Goal: Task Accomplishment & Management: Manage account settings

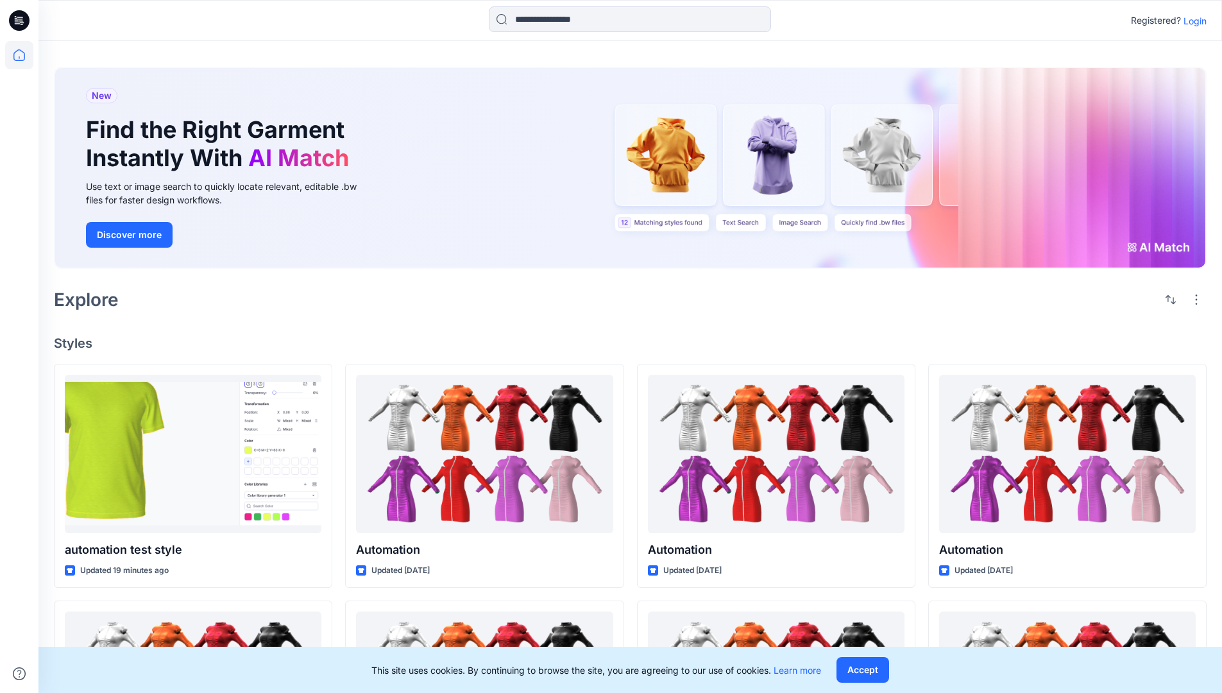
click at [1191, 21] on p "Login" at bounding box center [1194, 20] width 23 height 13
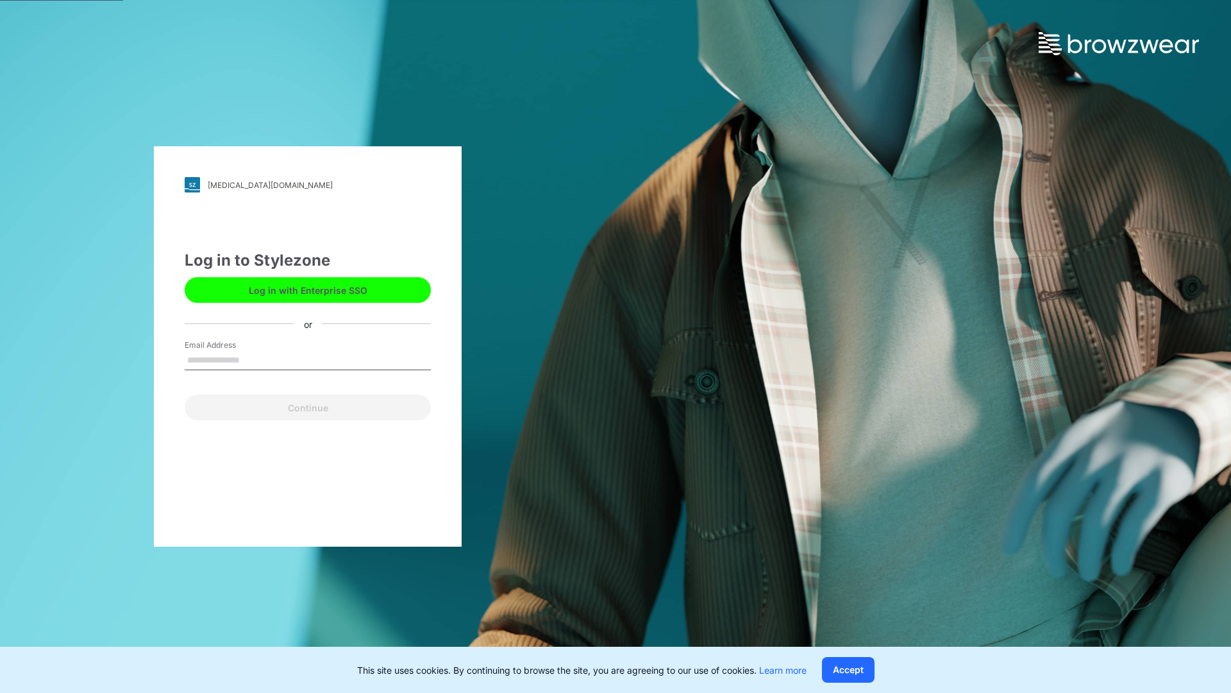
click at [253, 359] on input "Email Address" at bounding box center [308, 360] width 246 height 19
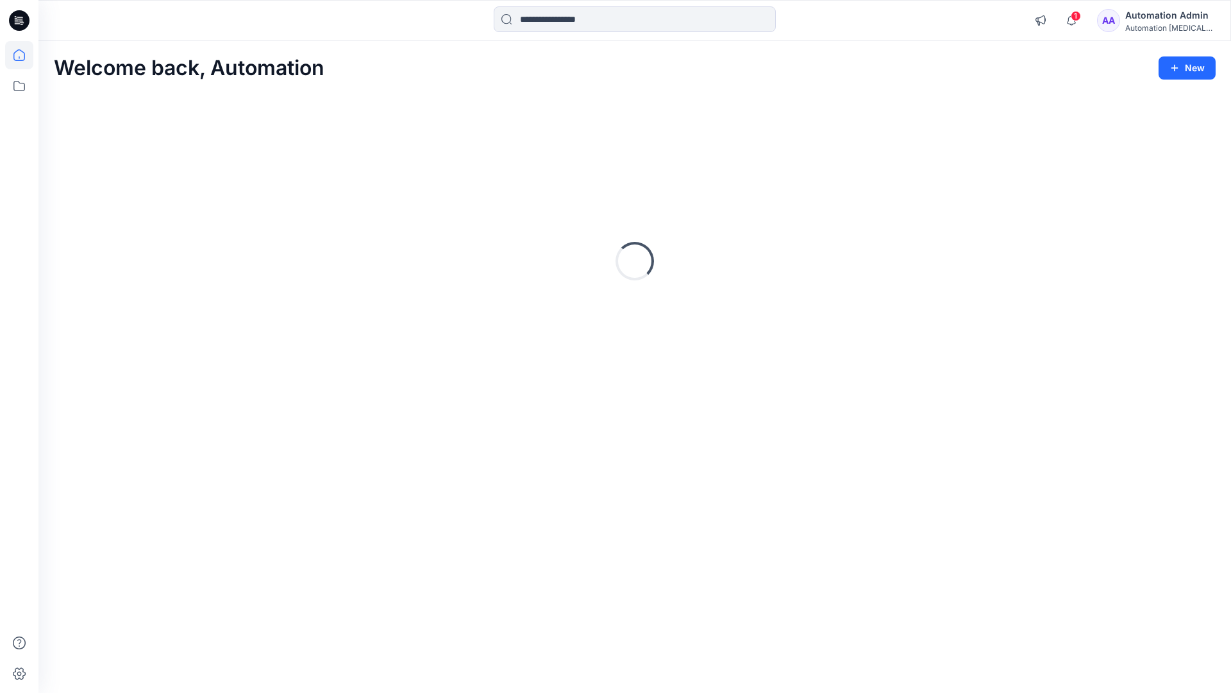
click at [24, 55] on icon at bounding box center [19, 55] width 12 height 12
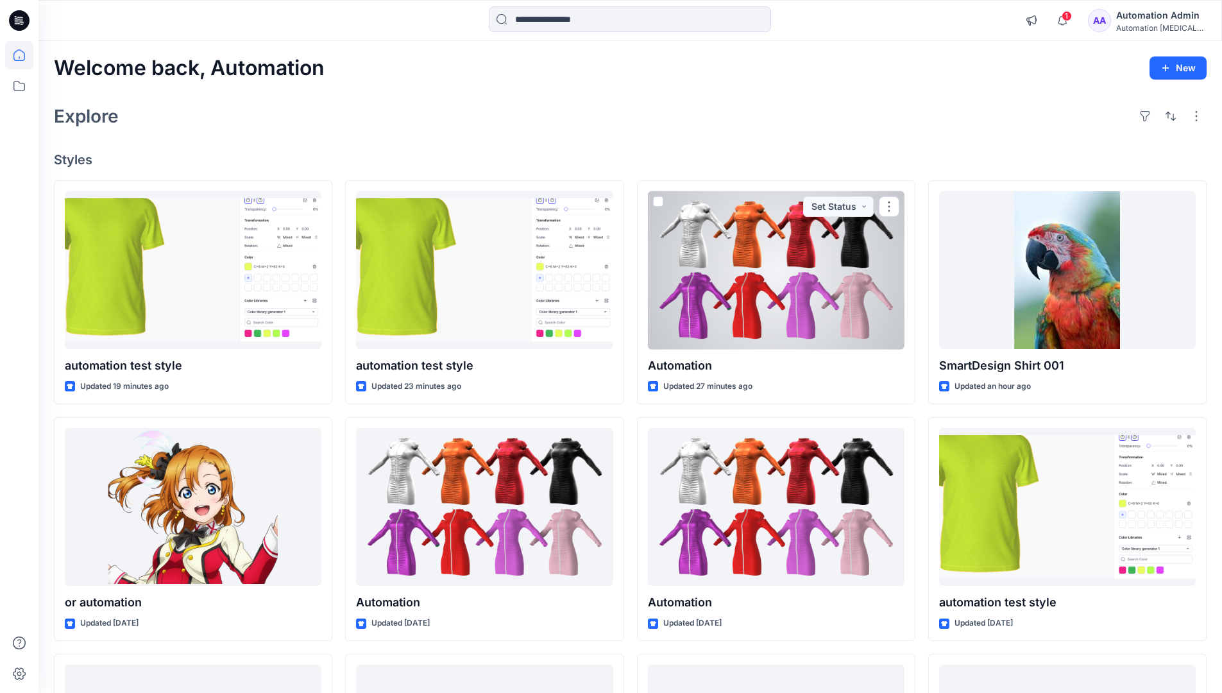
click at [1150, 21] on div "Automation Admin" at bounding box center [1161, 15] width 90 height 15
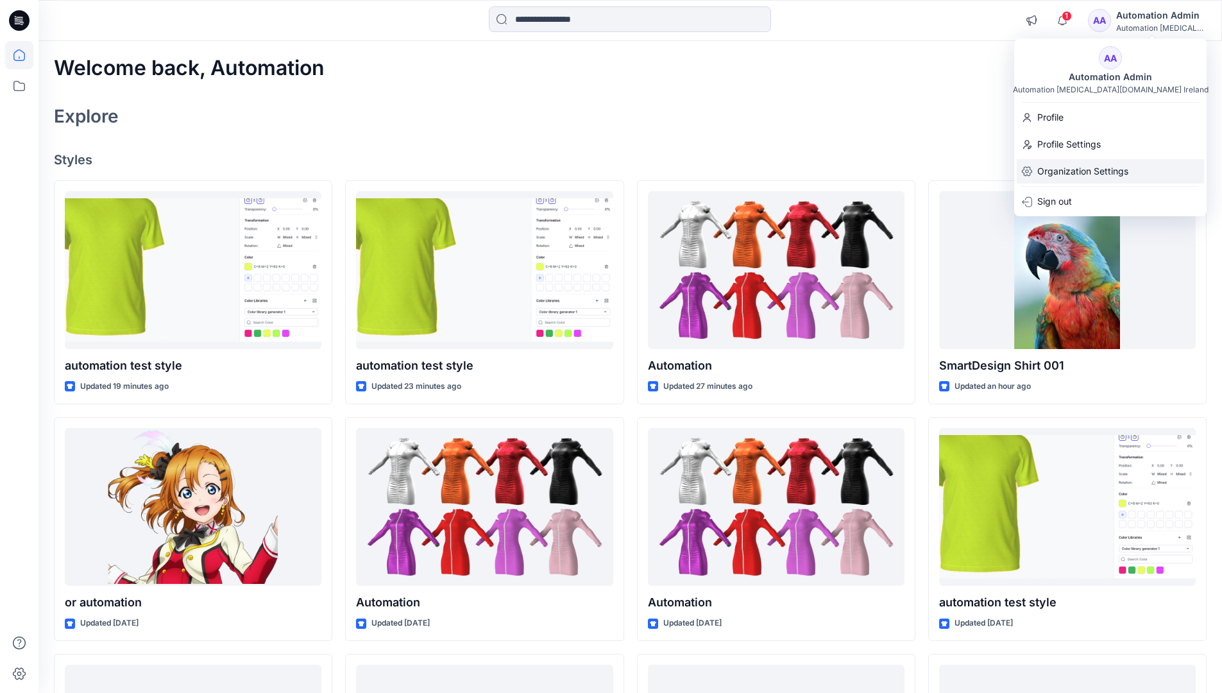
click at [1085, 174] on p "Organization Settings" at bounding box center [1082, 171] width 91 height 24
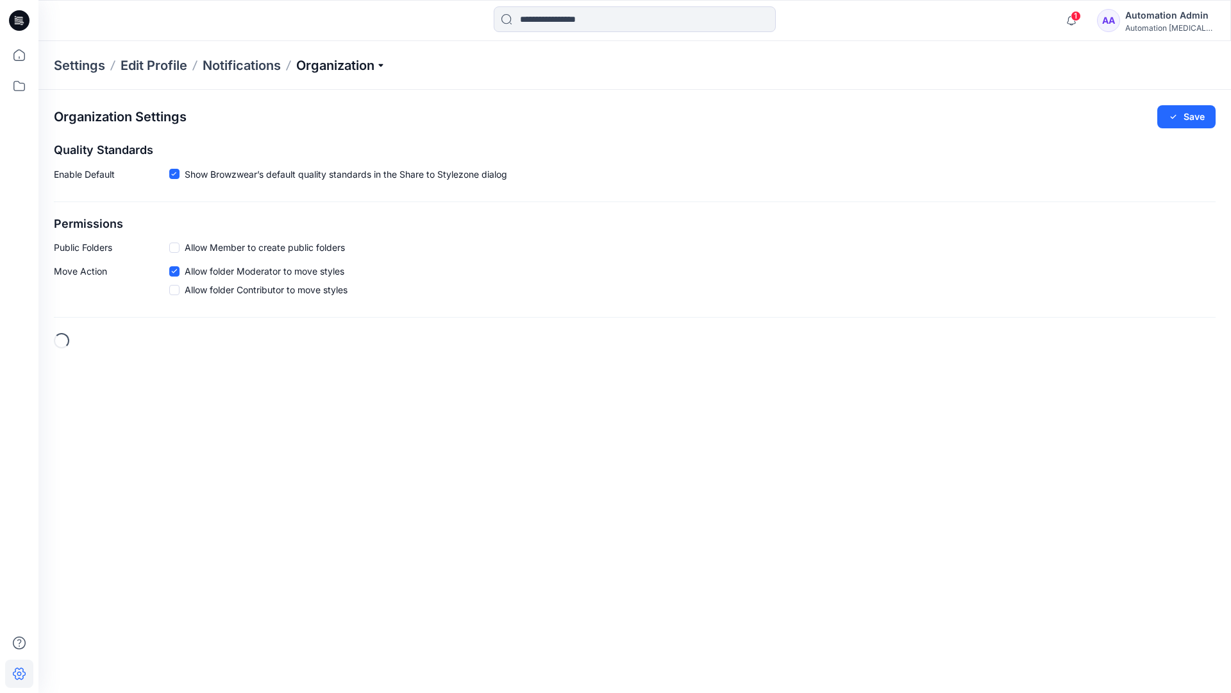
click at [365, 70] on p "Organization" at bounding box center [341, 65] width 90 height 18
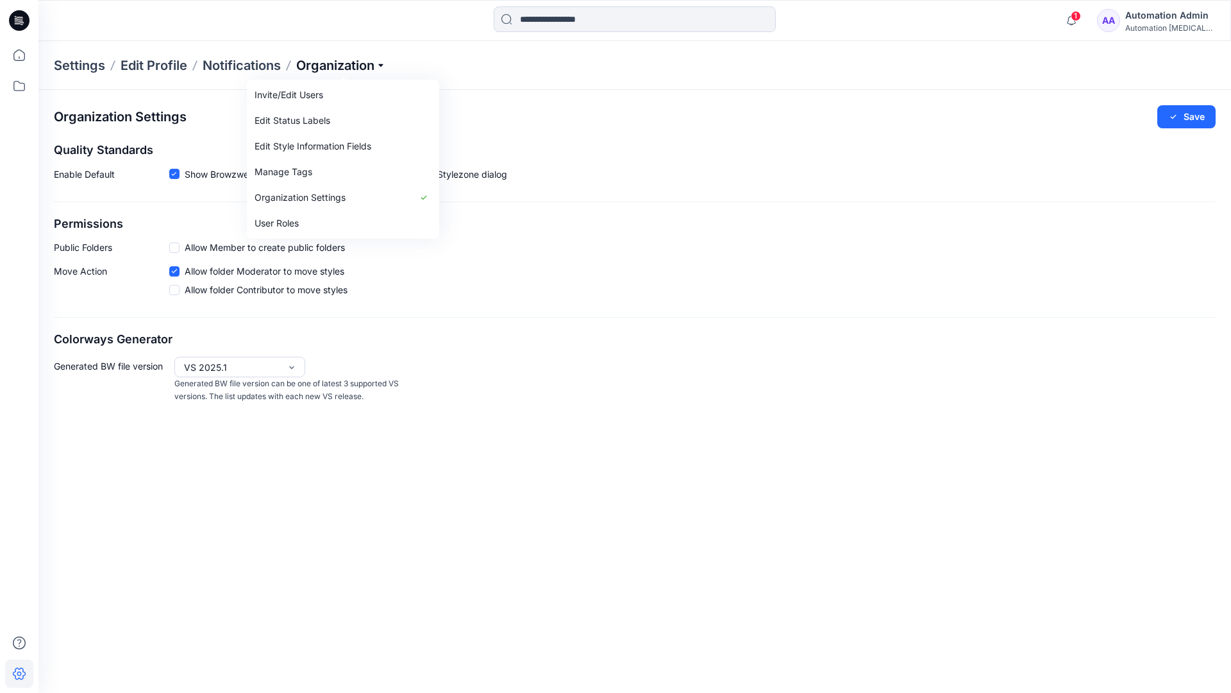
click at [362, 65] on p "Organization" at bounding box center [341, 65] width 90 height 18
click at [174, 249] on span at bounding box center [174, 247] width 10 height 10
click at [1195, 117] on button "Save" at bounding box center [1186, 116] width 58 height 23
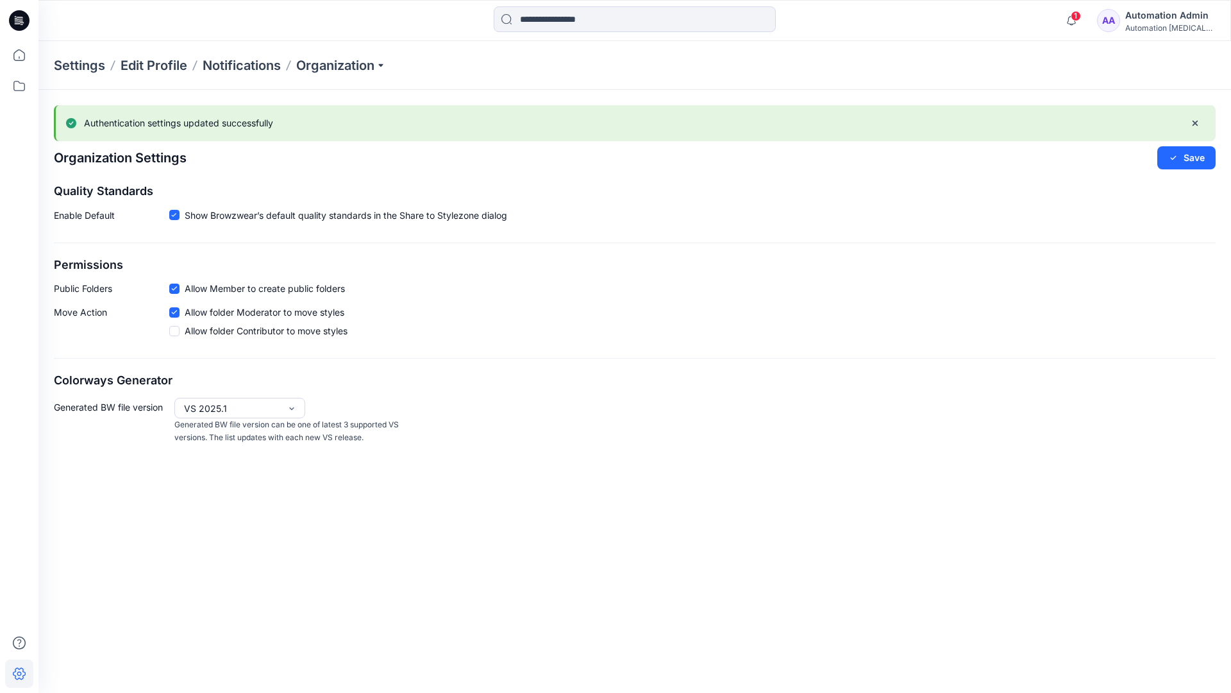
click at [176, 288] on icon at bounding box center [174, 289] width 5 height 4
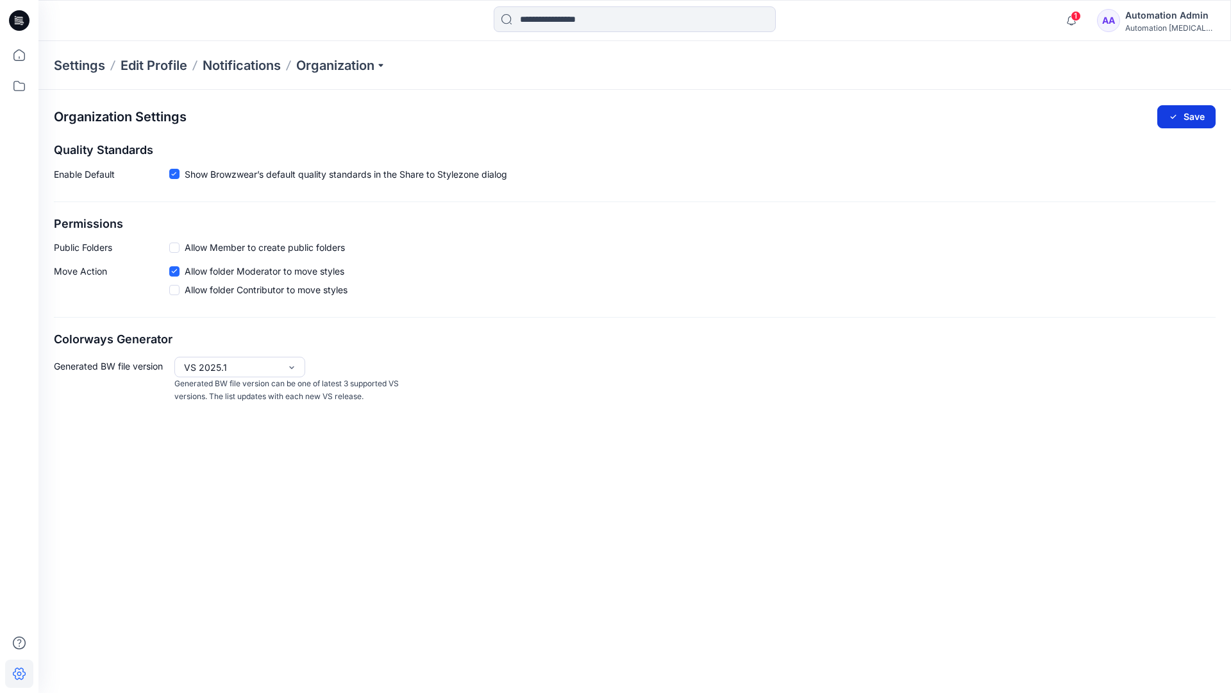
click at [1194, 114] on button "Save" at bounding box center [1186, 116] width 58 height 23
click at [174, 174] on icon at bounding box center [174, 174] width 6 height 4
click at [1188, 113] on button "Save" at bounding box center [1186, 116] width 58 height 23
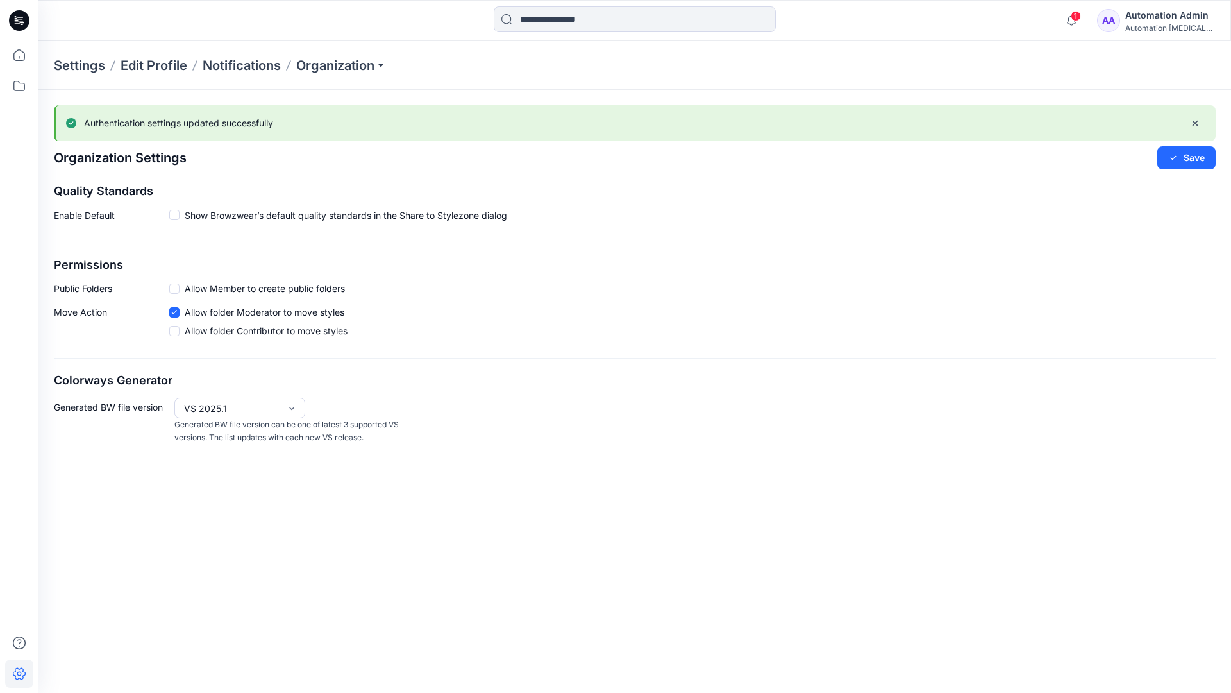
click at [175, 215] on span at bounding box center [174, 215] width 10 height 10
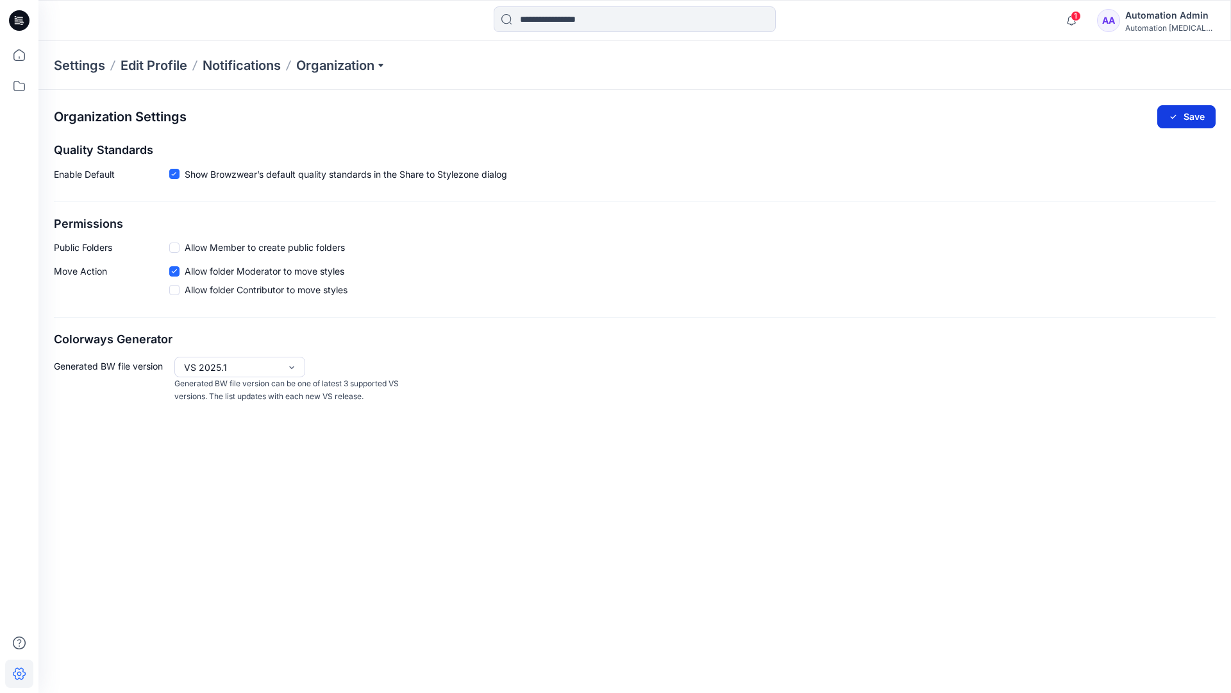
click at [1200, 112] on button "Save" at bounding box center [1186, 116] width 58 height 23
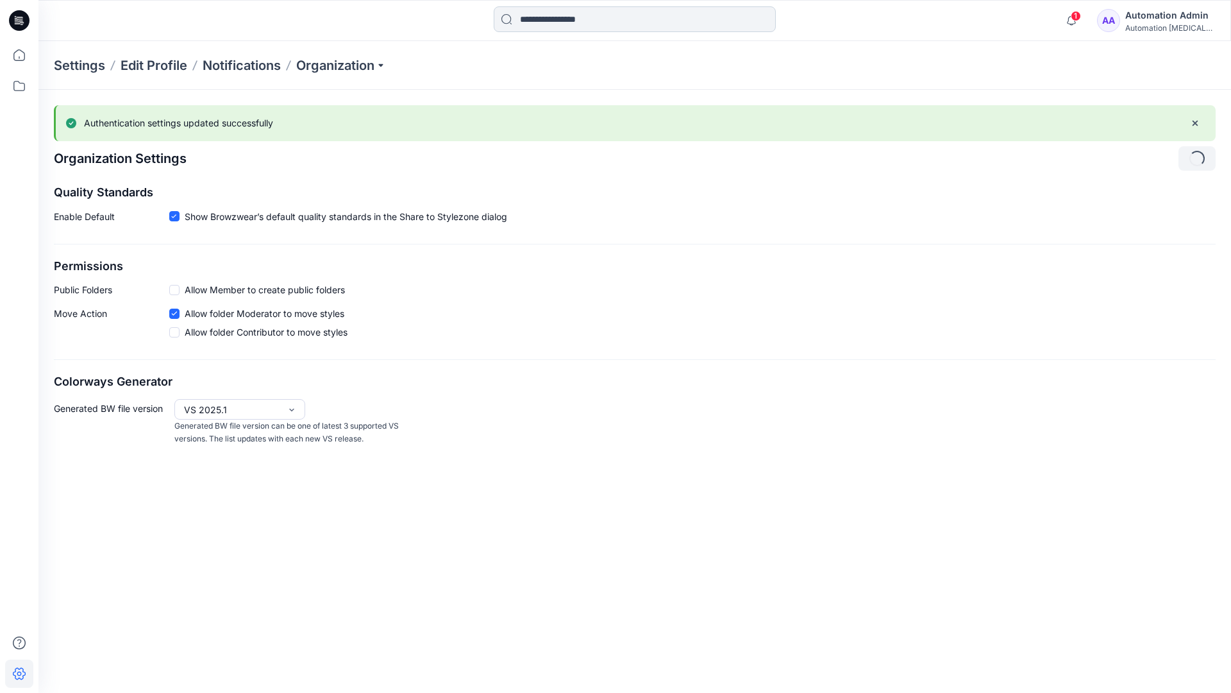
click at [580, 20] on input at bounding box center [635, 19] width 282 height 26
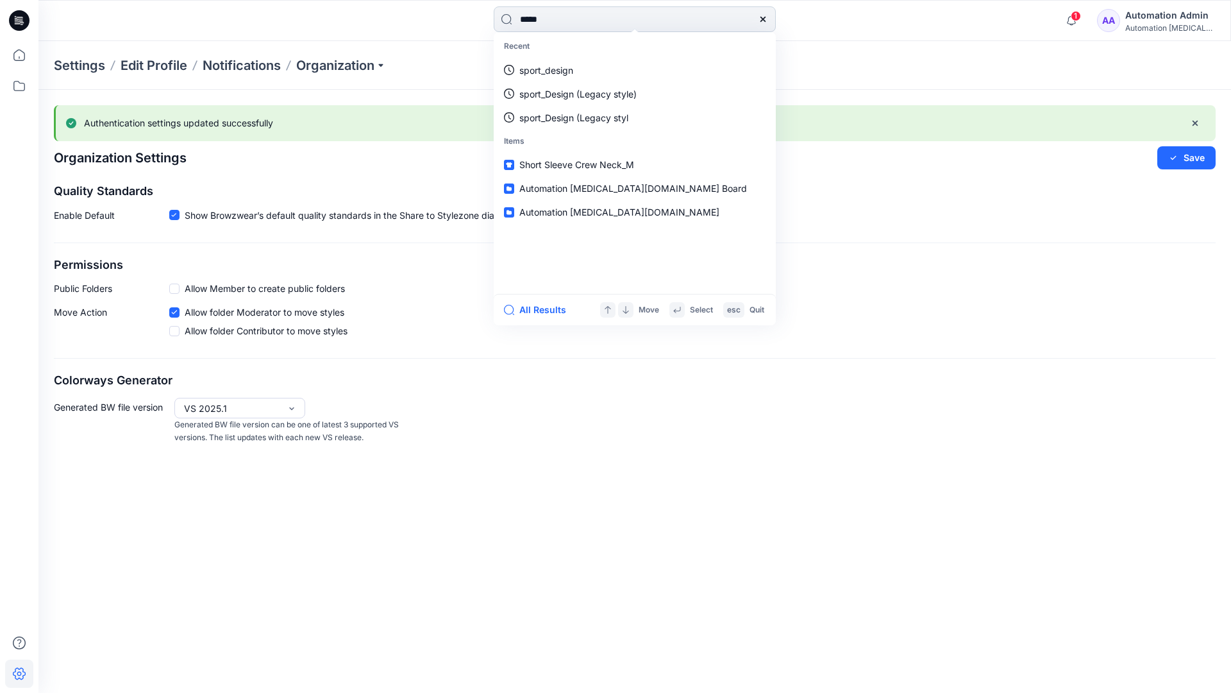
type input "****"
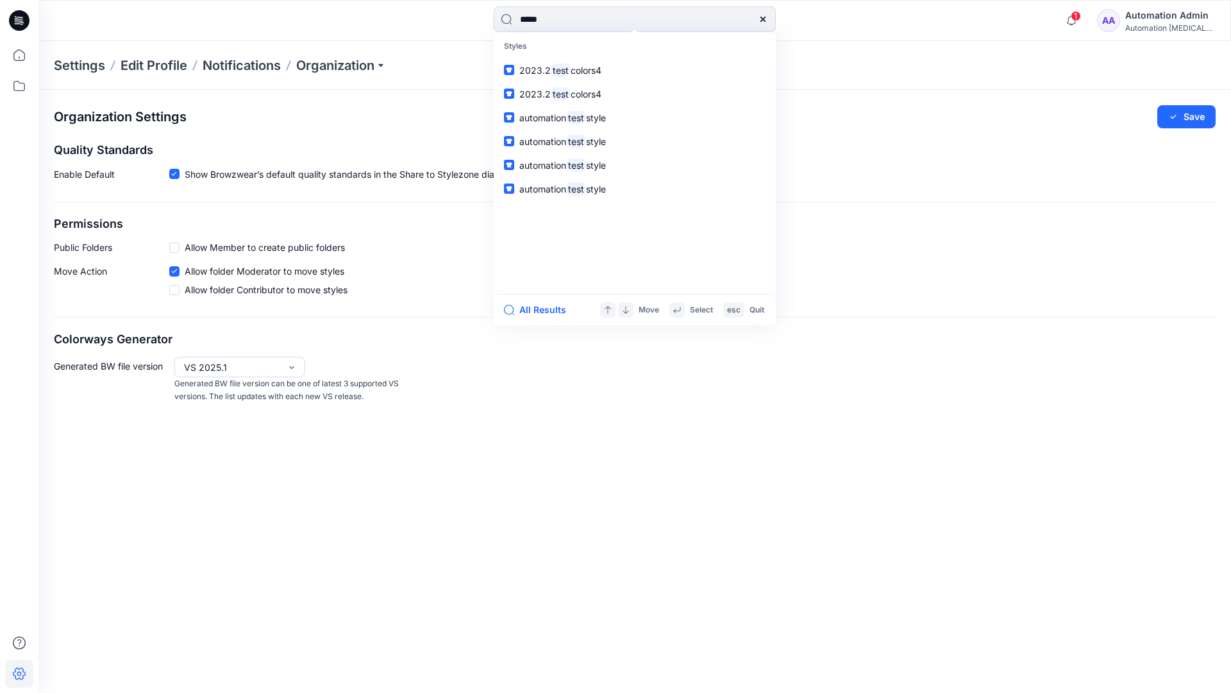
click at [764, 19] on icon at bounding box center [763, 19] width 10 height 10
click at [718, 13] on input at bounding box center [635, 19] width 282 height 26
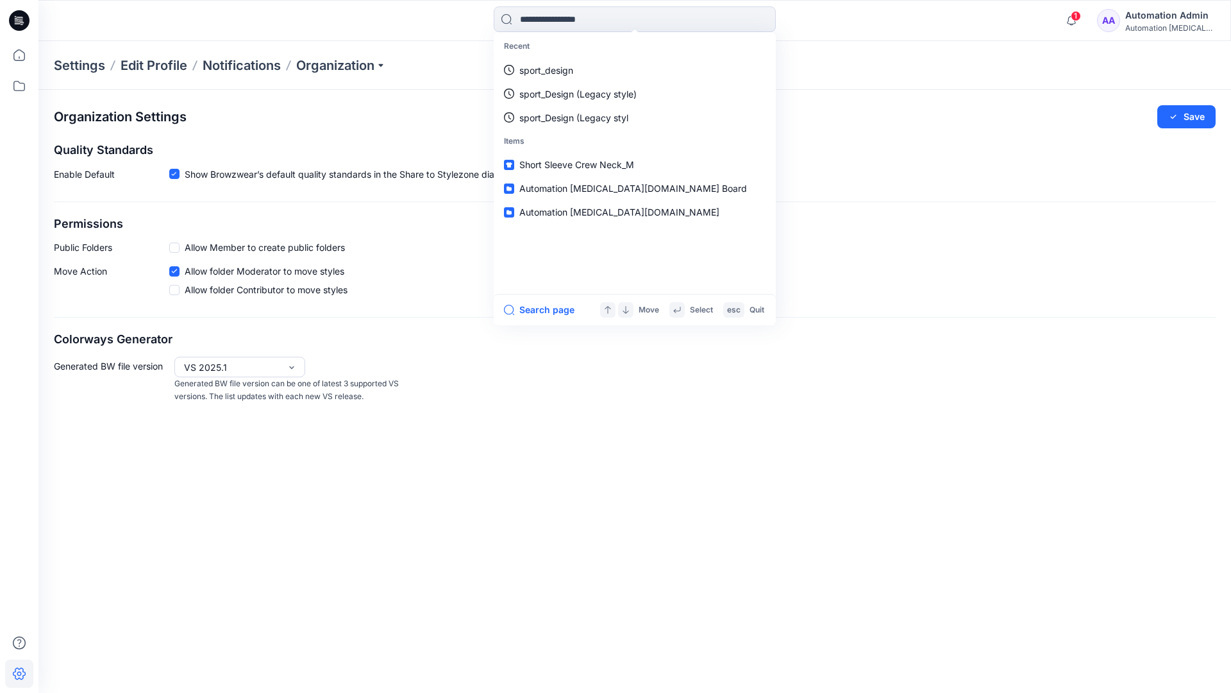
click at [1155, 13] on div "Automation Admin" at bounding box center [1170, 15] width 90 height 15
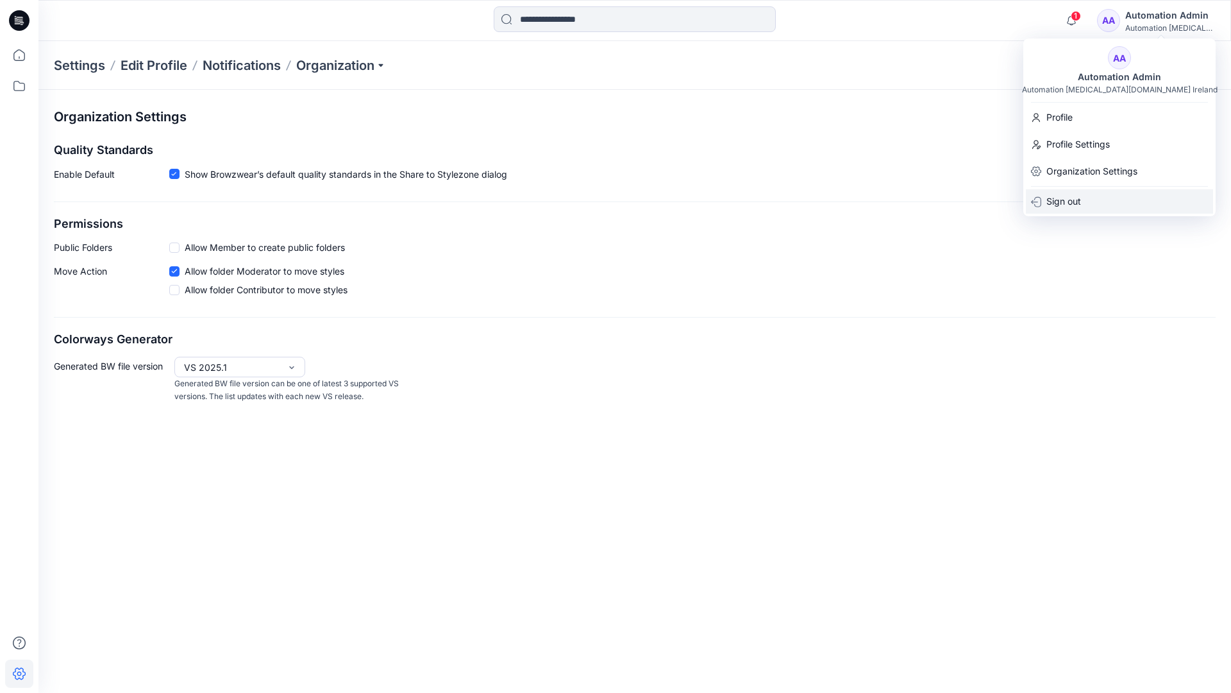
click at [1083, 197] on div "Sign out" at bounding box center [1119, 201] width 187 height 24
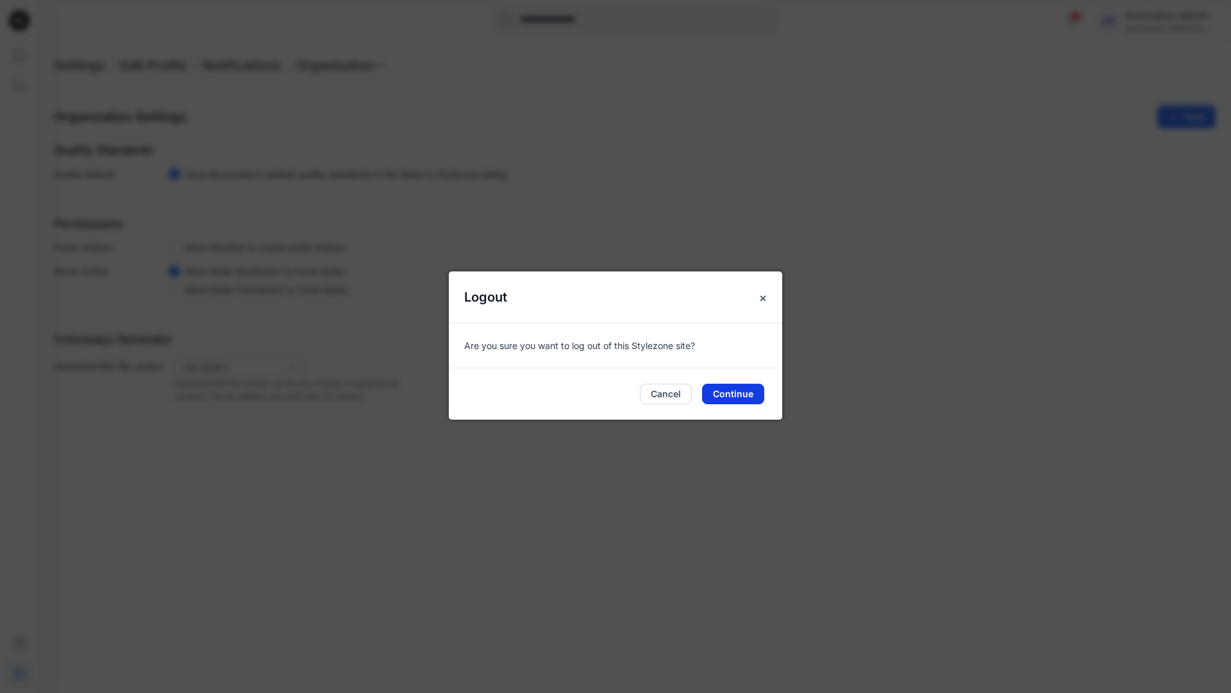
click at [734, 388] on button "Continue" at bounding box center [733, 393] width 62 height 21
